Goal: Task Accomplishment & Management: Use online tool/utility

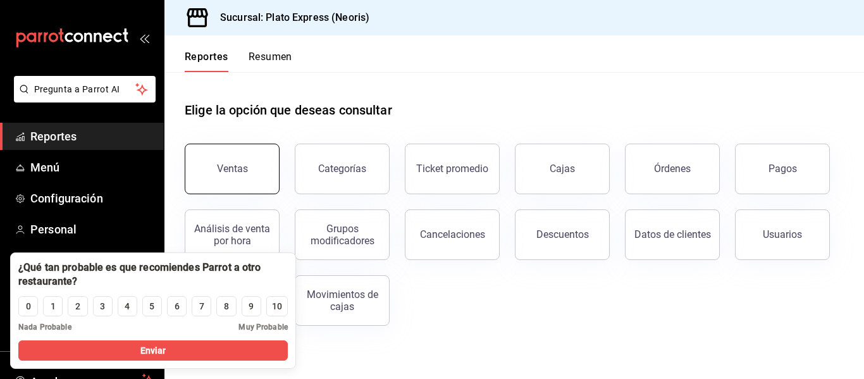
click at [230, 168] on div "Ventas" at bounding box center [232, 169] width 31 height 12
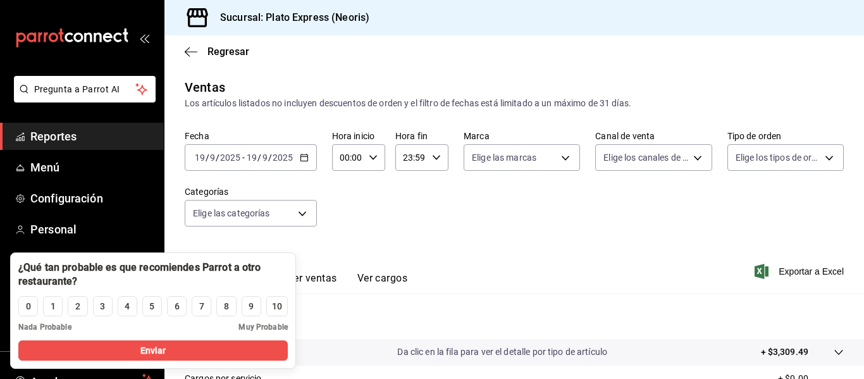
click at [392, 219] on div "Fecha [DATE] [DATE] - [DATE] [DATE] Hora inicio 00:00 Hora inicio Hora fin 23:5…" at bounding box center [514, 185] width 659 height 111
click at [225, 344] on button "Enviar" at bounding box center [153, 350] width 270 height 20
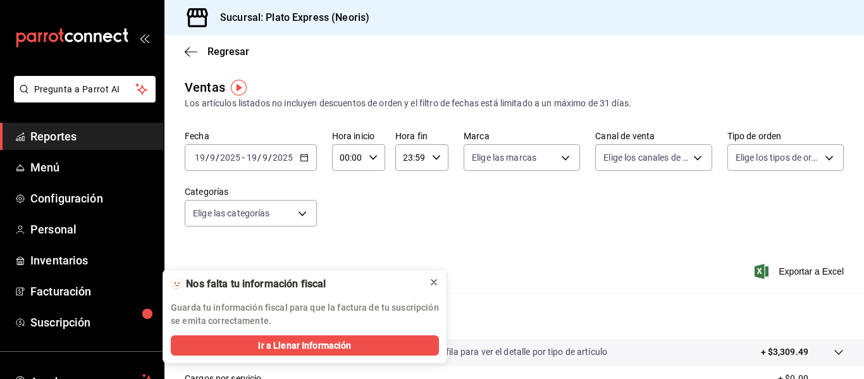
click at [435, 283] on icon at bounding box center [434, 282] width 10 height 10
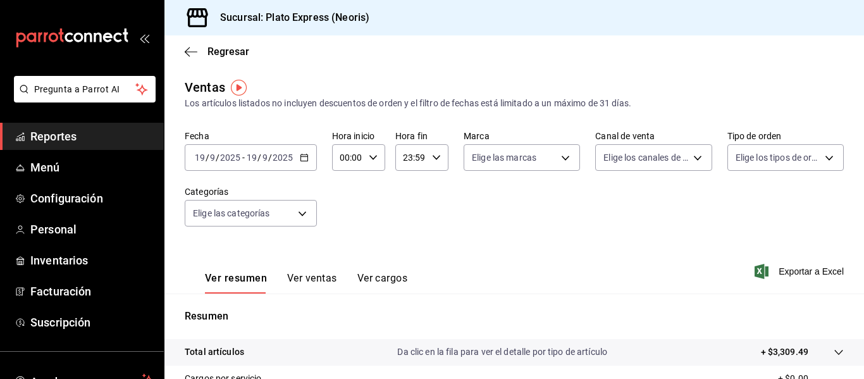
click at [308, 161] on icon "button" at bounding box center [304, 157] width 9 height 9
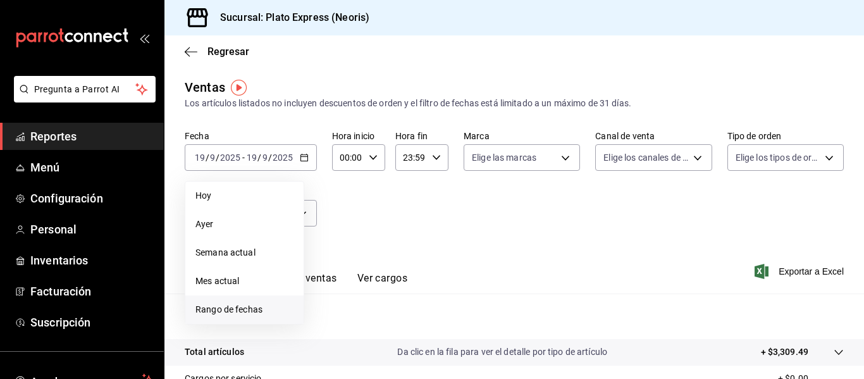
click at [248, 299] on li "Rango de fechas" at bounding box center [244, 310] width 118 height 28
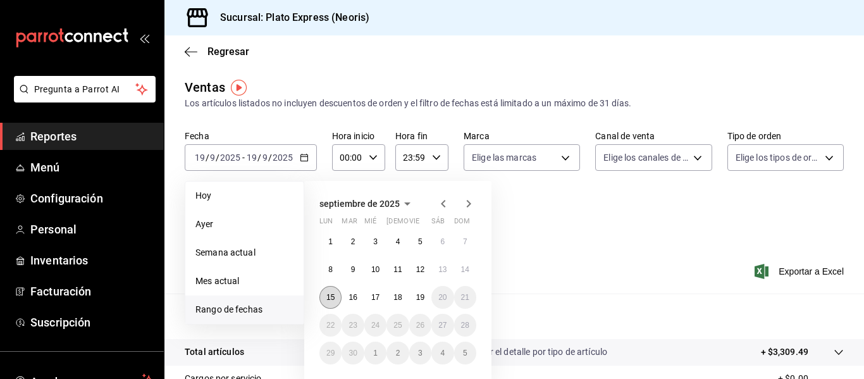
click at [329, 293] on abbr "15" at bounding box center [331, 297] width 8 height 9
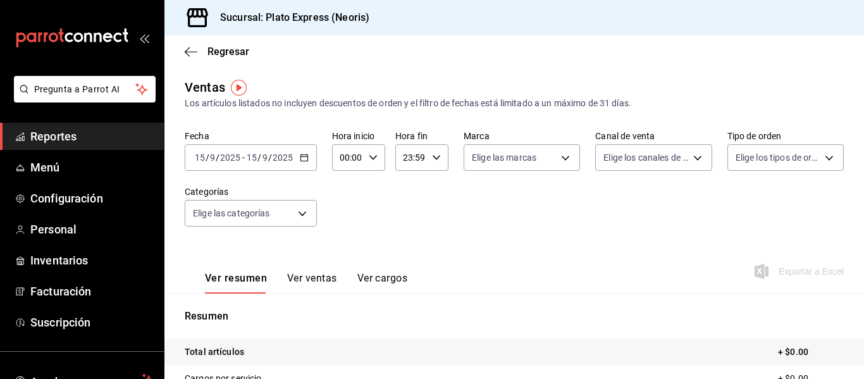
click at [644, 237] on div "Fecha [DATE] [DATE] - [DATE] [DATE] Hora inicio 00:00 Hora inicio Hora fin 23:5…" at bounding box center [514, 185] width 659 height 111
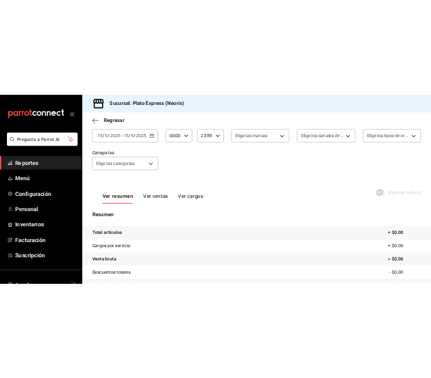
scroll to position [75, 0]
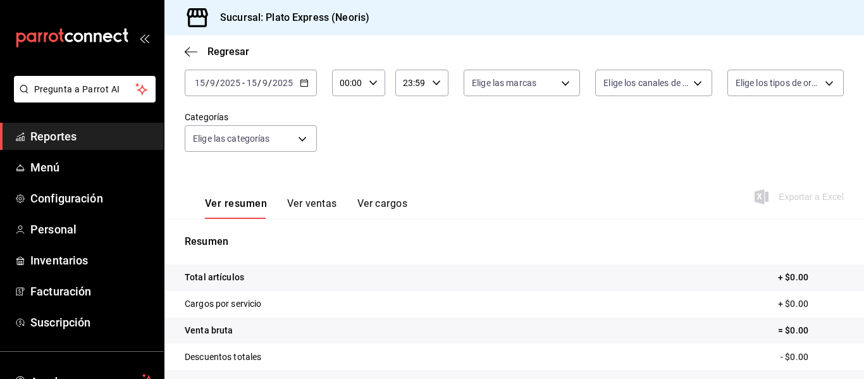
click at [304, 89] on div "[DATE] [DATE] - [DATE] [DATE]" at bounding box center [251, 83] width 132 height 27
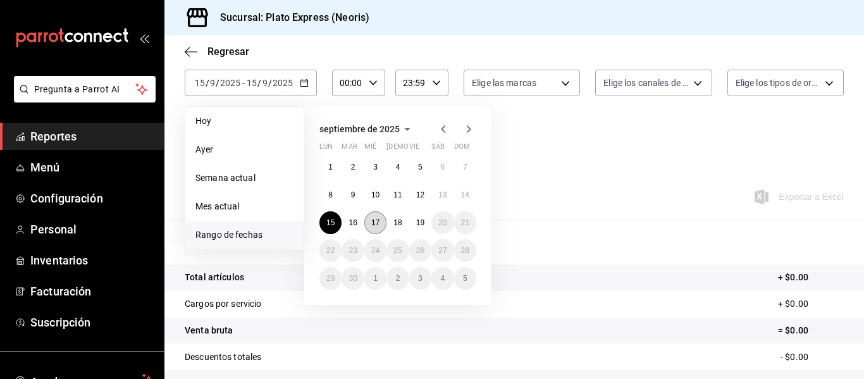
click at [371, 221] on abbr "17" at bounding box center [375, 222] width 8 height 9
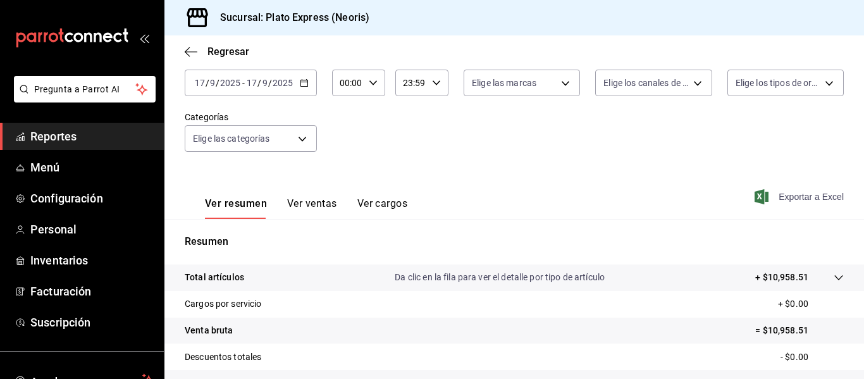
click at [789, 196] on span "Exportar a Excel" at bounding box center [800, 196] width 87 height 15
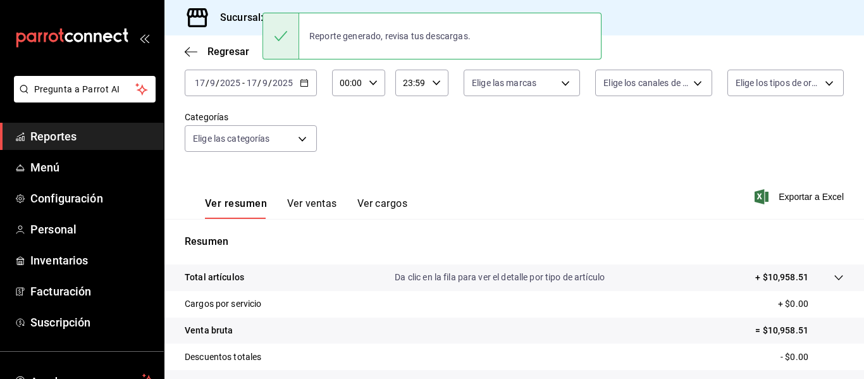
click at [699, 234] on p "Resumen" at bounding box center [514, 241] width 659 height 15
click at [301, 88] on div "[DATE] [DATE] - [DATE] [DATE]" at bounding box center [251, 83] width 132 height 27
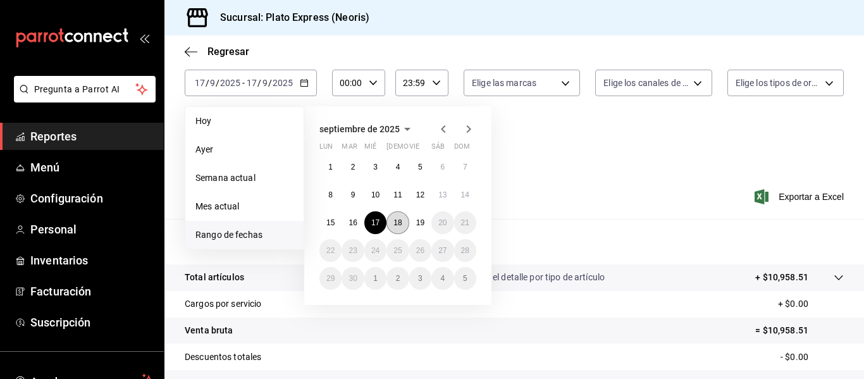
click at [394, 225] on abbr "18" at bounding box center [398, 222] width 8 height 9
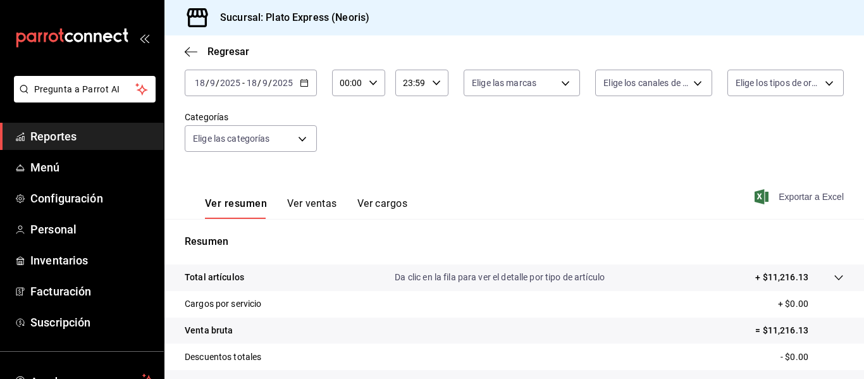
click at [785, 201] on span "Exportar a Excel" at bounding box center [800, 196] width 87 height 15
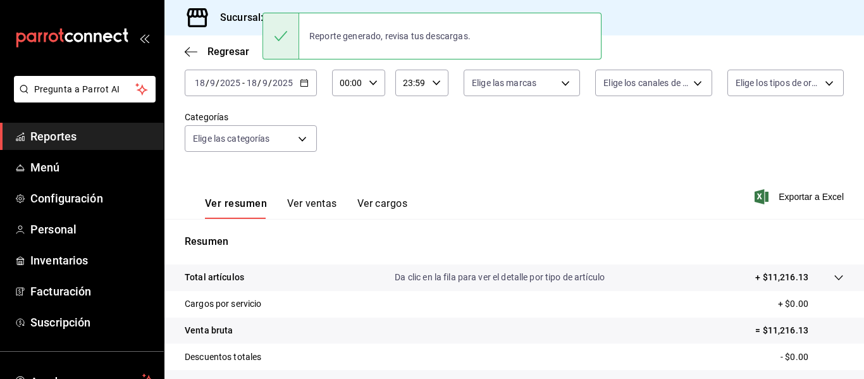
click at [578, 203] on div "Ver resumen Ver ventas Ver cargos Exportar a Excel" at bounding box center [515, 193] width 700 height 52
click at [787, 196] on span "Exportar a Excel" at bounding box center [800, 196] width 87 height 15
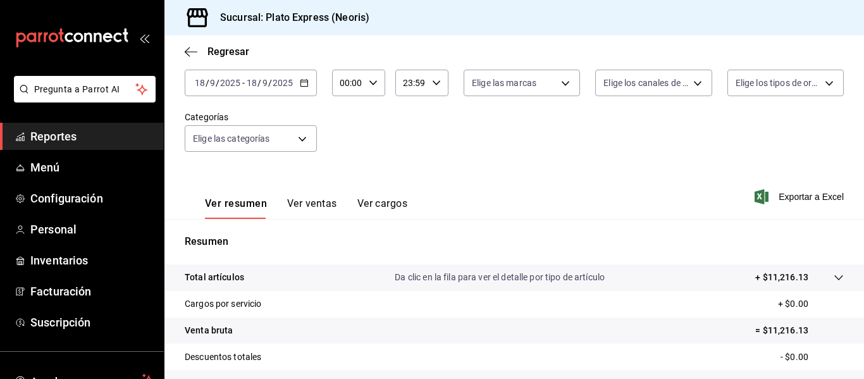
click at [301, 80] on \(Stroke\) "button" at bounding box center [305, 83] width 8 height 7
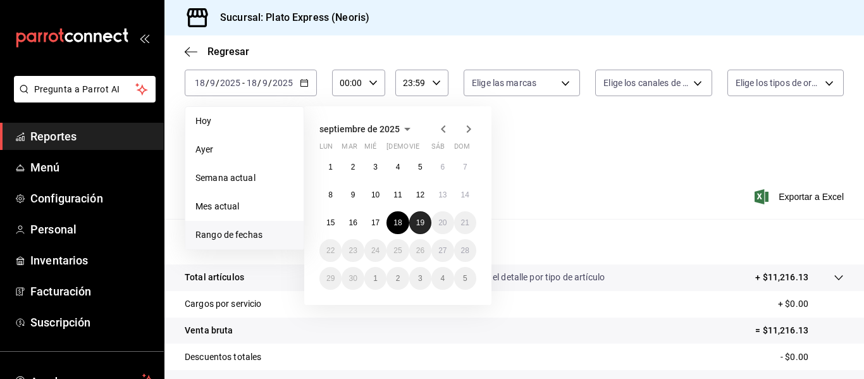
click at [413, 226] on button "19" at bounding box center [420, 222] width 22 height 23
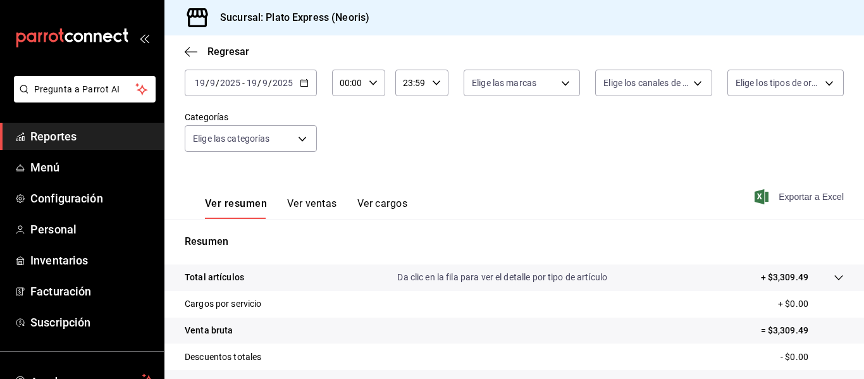
click at [799, 201] on span "Exportar a Excel" at bounding box center [800, 196] width 87 height 15
click at [523, 133] on div "Fecha [DATE] [DATE] - [DATE] [DATE] Hora inicio 00:00 Hora inicio Hora fin 23:5…" at bounding box center [514, 111] width 659 height 111
